Goal: Task Accomplishment & Management: Use online tool/utility

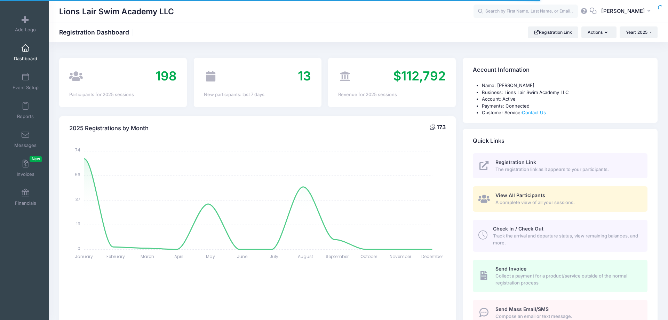
select select
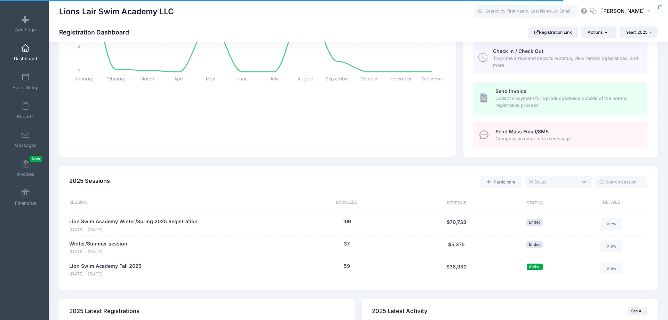
scroll to position [248, 0]
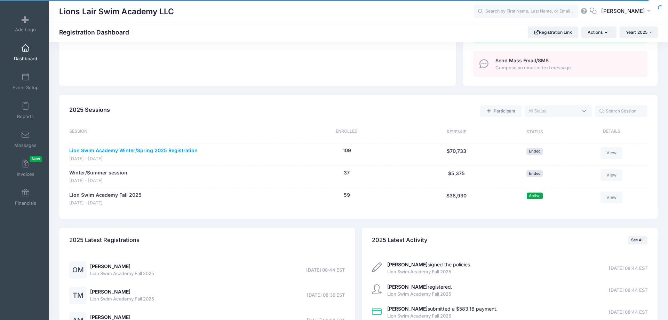
click at [139, 150] on link "Lion Swim Academy Winter/Spring 2025 Registration" at bounding box center [133, 150] width 128 height 7
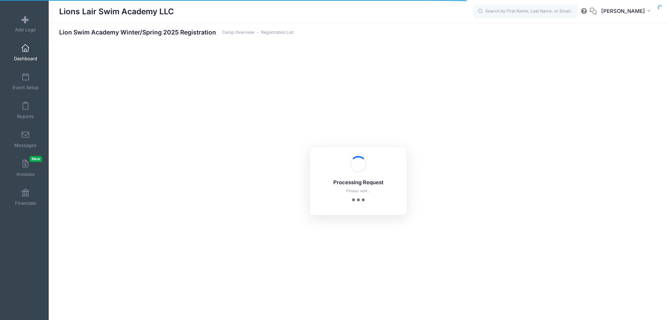
select select "10"
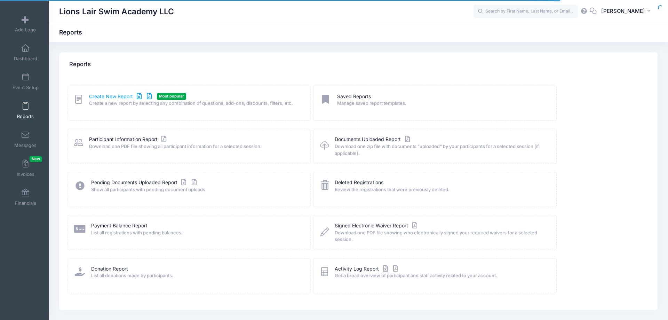
click at [105, 97] on link "Create New Report" at bounding box center [121, 96] width 65 height 7
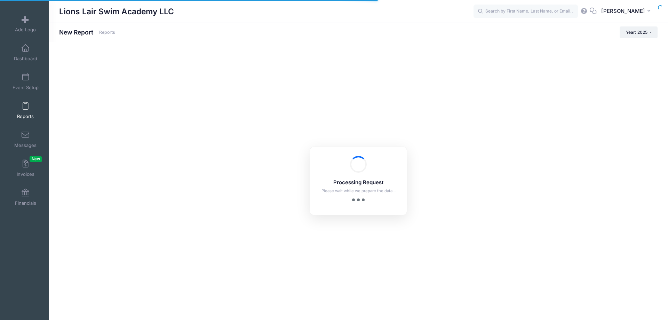
checkbox input "true"
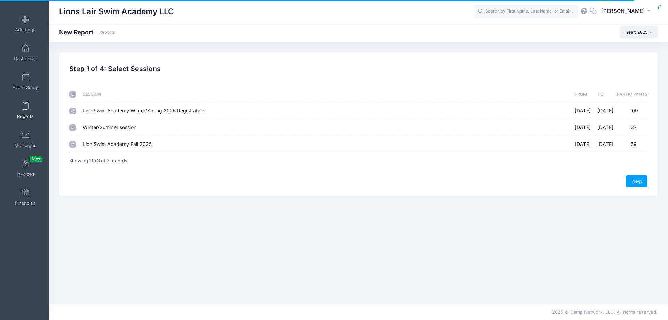
click at [73, 96] on input "checkbox" at bounding box center [72, 94] width 7 height 7
checkbox input "false"
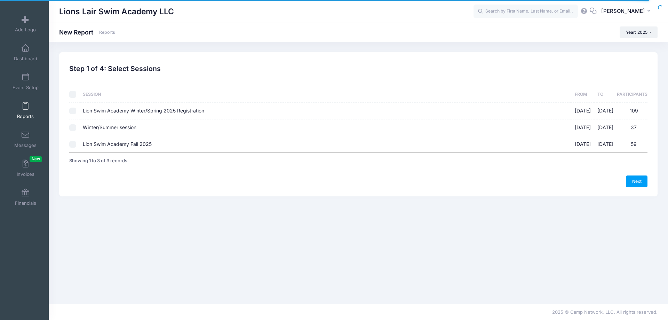
click at [74, 111] on input "Lion Swim Academy Winter/Spring 2025 Registration 01/23/2025 - 05/15/2025 109" at bounding box center [72, 110] width 7 height 7
checkbox input "true"
click at [642, 181] on link "Next" at bounding box center [637, 181] width 22 height 12
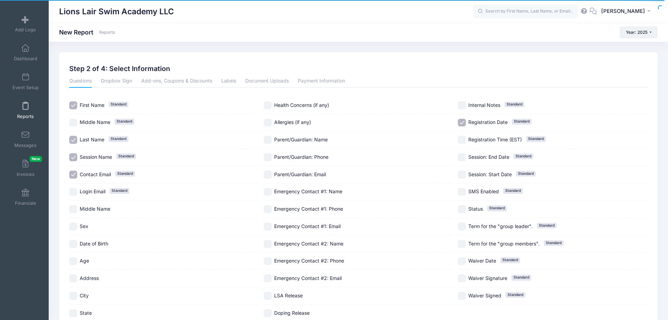
click at [75, 157] on input "Session Name Standard" at bounding box center [73, 157] width 8 height 8
checkbox input "false"
click at [72, 174] on input "Contact Email Standard" at bounding box center [73, 174] width 8 height 8
checkbox input "false"
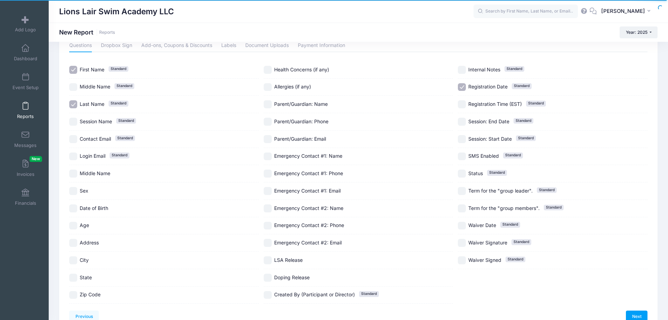
scroll to position [71, 0]
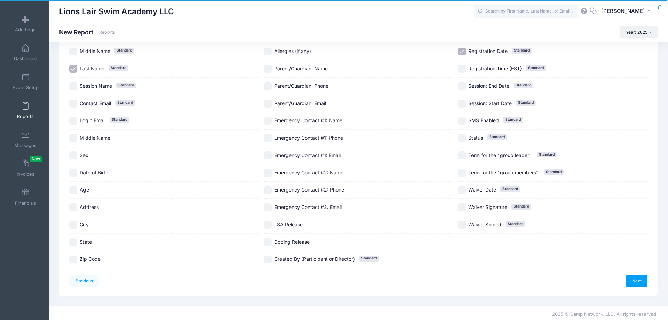
click at [73, 259] on input "Zip Code" at bounding box center [73, 259] width 8 height 8
checkbox input "true"
click at [632, 282] on link "Next" at bounding box center [637, 281] width 22 height 12
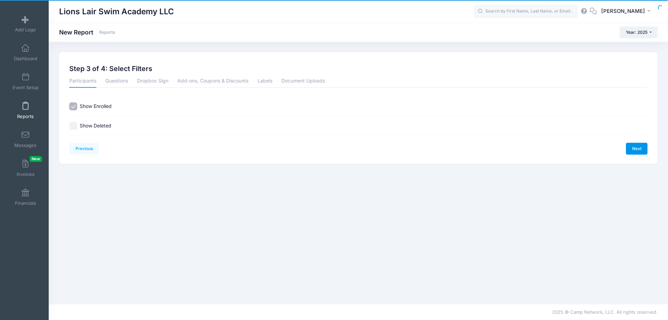
scroll to position [0, 0]
click at [640, 151] on link "Next" at bounding box center [637, 149] width 22 height 12
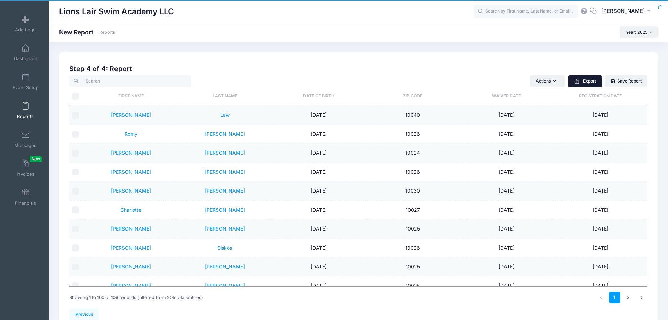
click at [593, 83] on button "Export" at bounding box center [585, 81] width 34 height 12
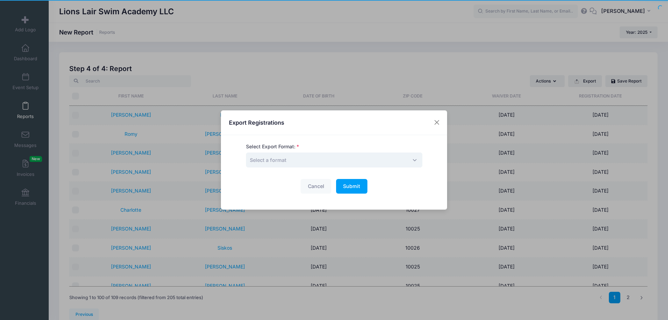
click at [351, 162] on span "Select a format" at bounding box center [334, 159] width 176 height 15
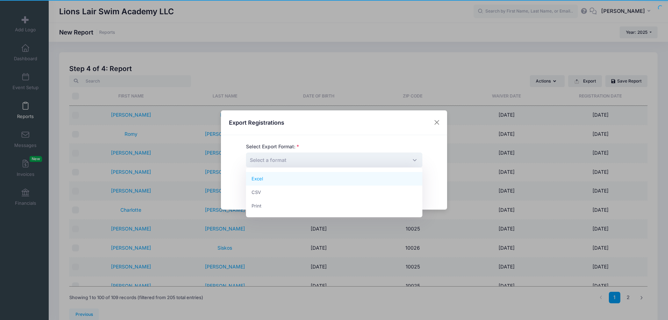
click at [351, 162] on span "Select a format" at bounding box center [334, 159] width 176 height 15
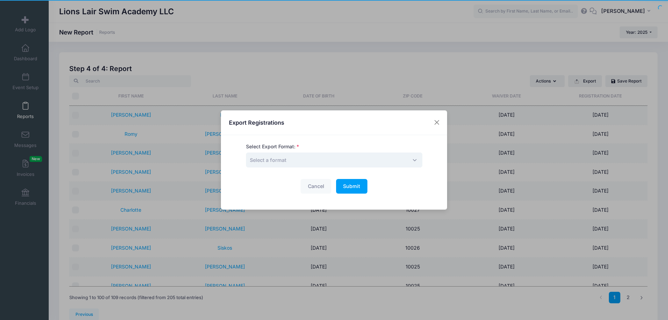
click at [351, 162] on span "Select a format" at bounding box center [334, 159] width 176 height 15
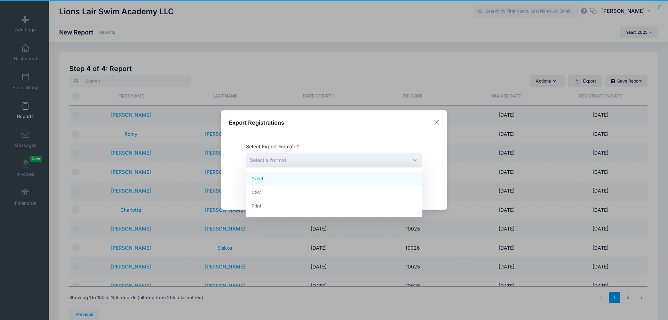
select select "excel"
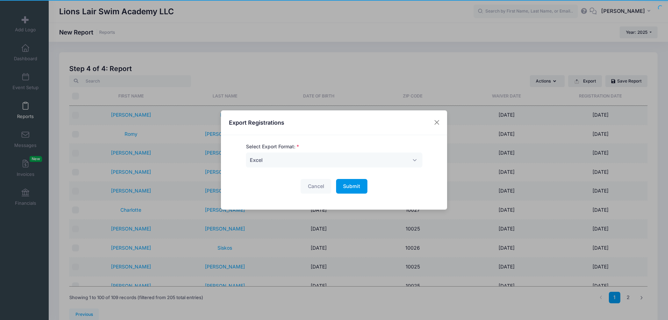
click at [352, 184] on span "Submit" at bounding box center [351, 186] width 17 height 6
